Goal: Task Accomplishment & Management: Manage account settings

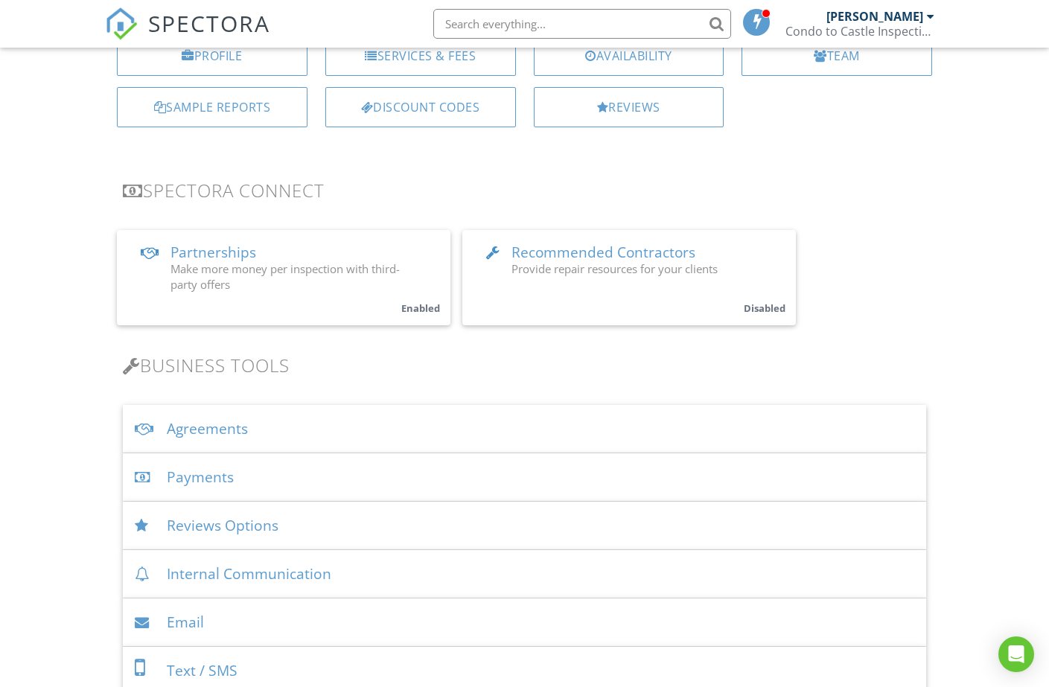
scroll to position [191, 0]
click at [220, 432] on div "Agreements" at bounding box center [524, 431] width 803 height 48
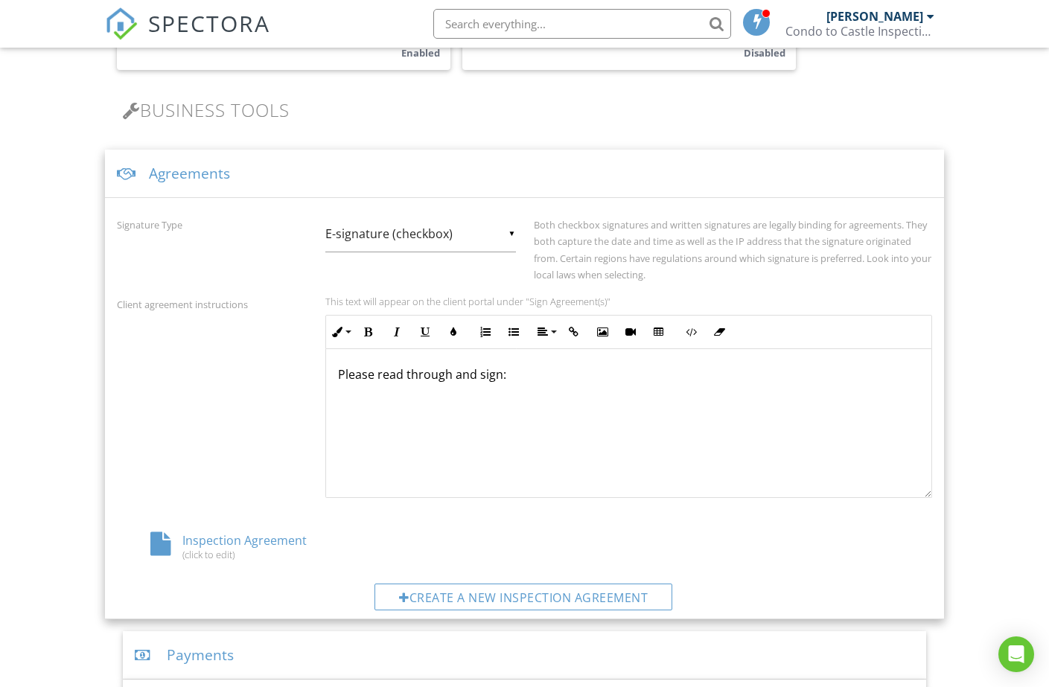
scroll to position [1, 0]
click at [223, 539] on div "Inspection Agreement (click to edit)" at bounding box center [253, 546] width 272 height 28
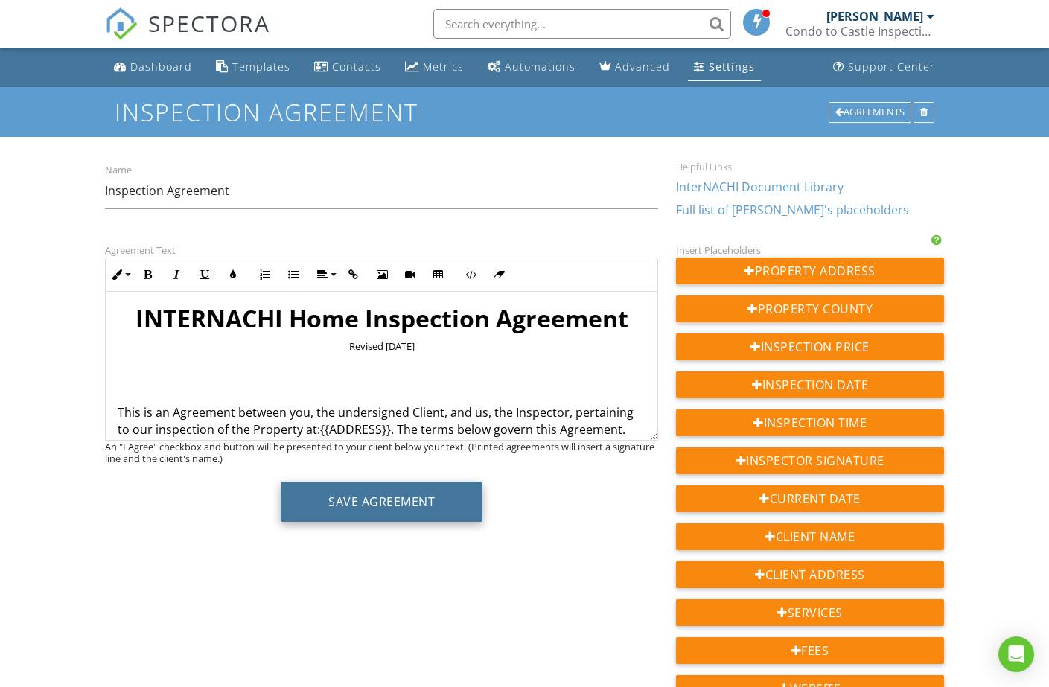
click at [401, 511] on button "Save Agreement" at bounding box center [382, 502] width 202 height 40
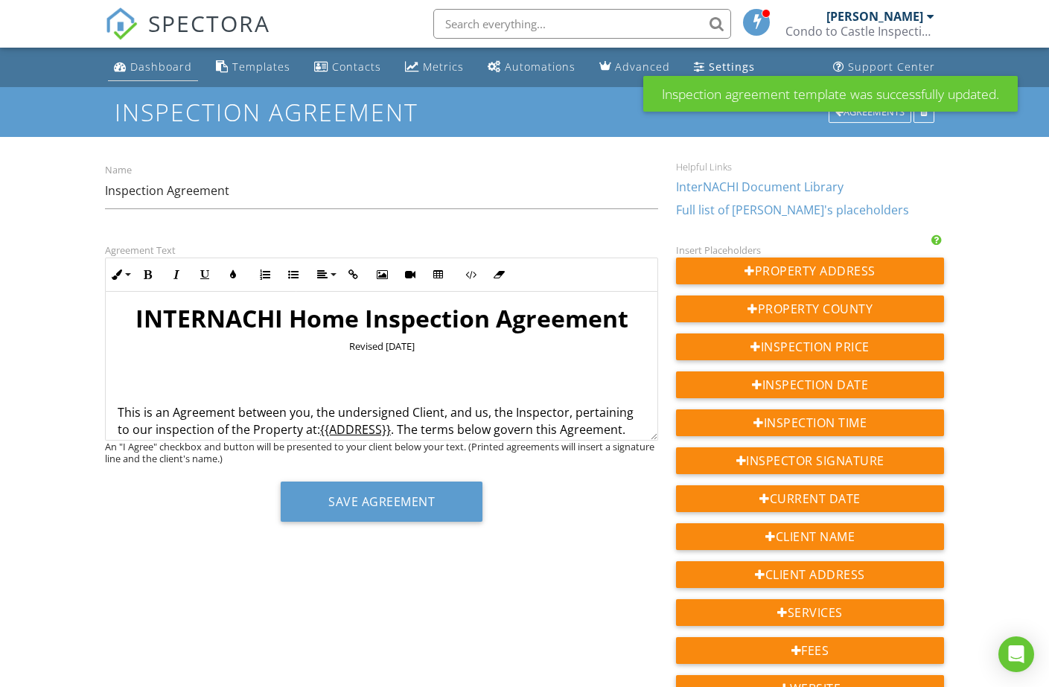
click at [162, 67] on div "Dashboard" at bounding box center [161, 67] width 62 height 14
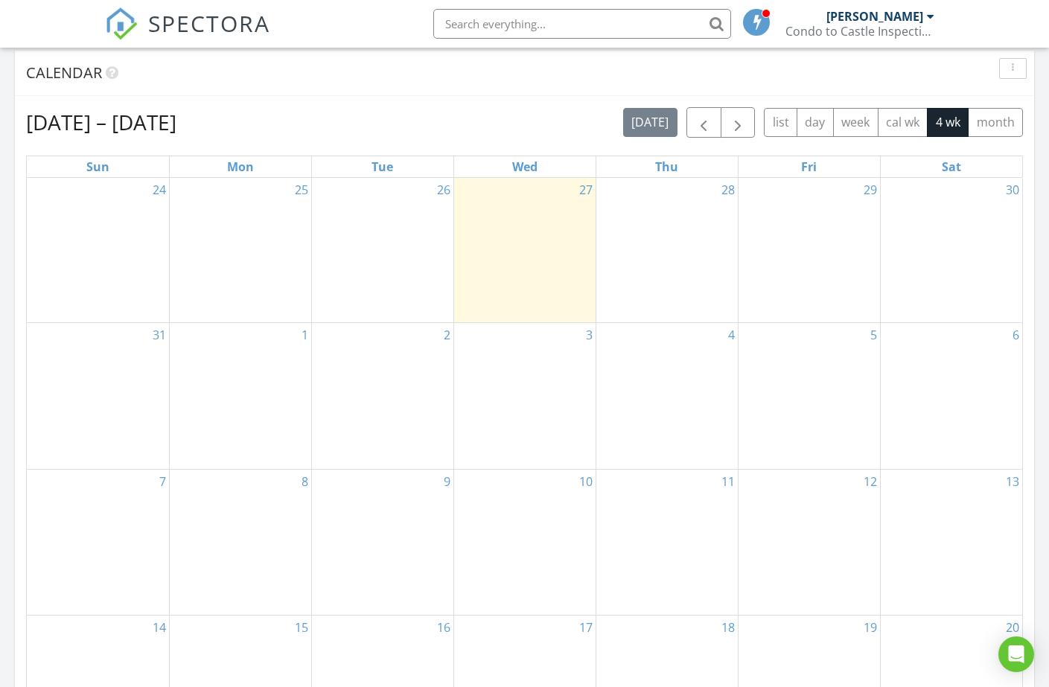
scroll to position [604, 0]
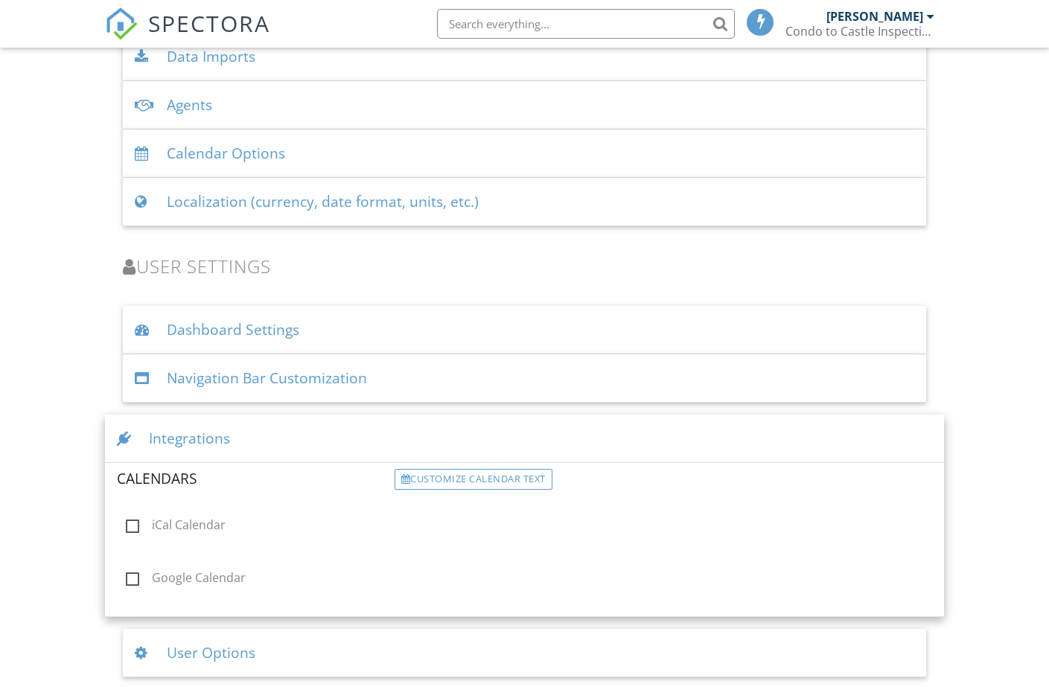
scroll to position [1970, 0]
click at [135, 578] on label "Google Calendar" at bounding box center [256, 579] width 260 height 19
click at [127, 578] on input "Google Calendar" at bounding box center [122, 580] width 10 height 10
checkbox input "true"
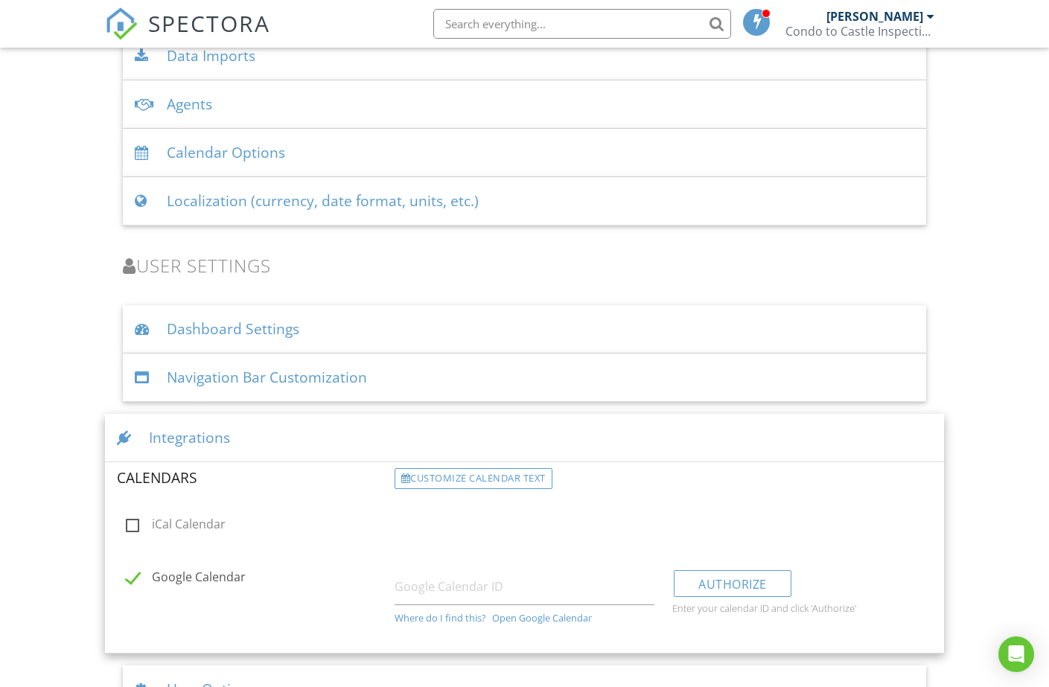
click at [447, 617] on div "Where do I find this?" at bounding box center [441, 618] width 92 height 12
